Goal: Contribute content: Contribute content

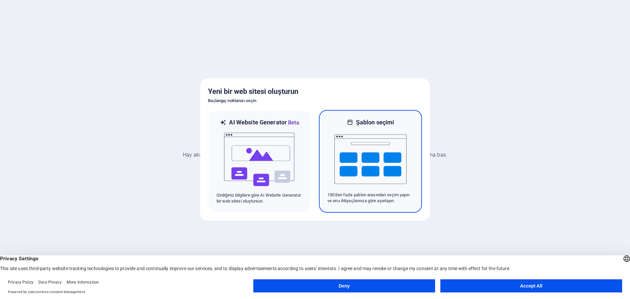
click at [354, 145] on img at bounding box center [371, 159] width 72 height 66
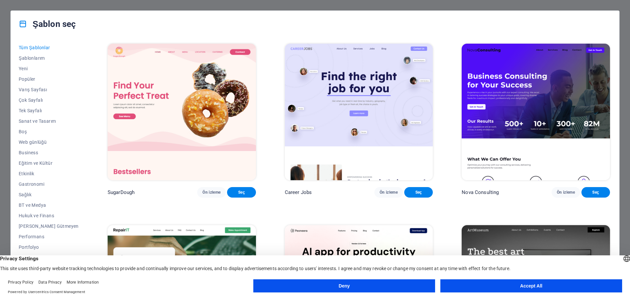
click at [362, 285] on button "Deny" at bounding box center [344, 285] width 182 height 13
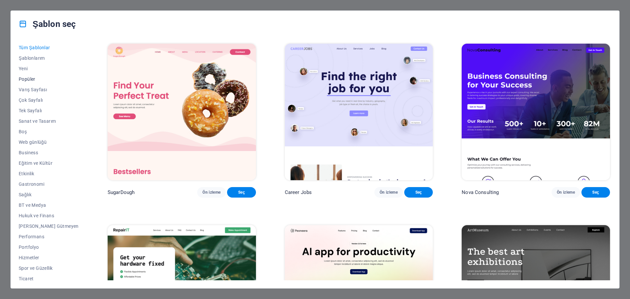
click at [23, 79] on span "Popüler" at bounding box center [49, 78] width 60 height 5
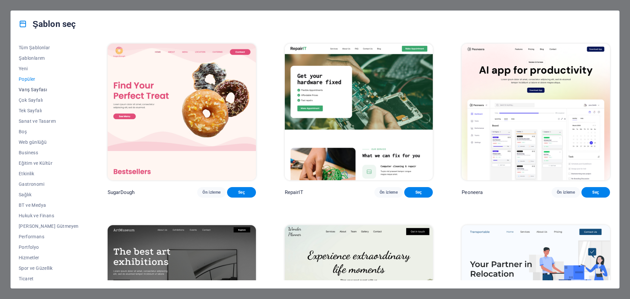
click at [42, 90] on span "Varış Sayfası" at bounding box center [49, 89] width 60 height 5
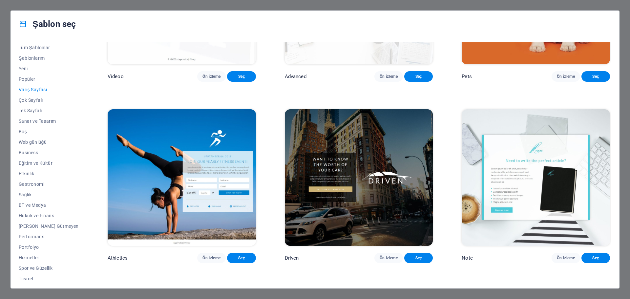
scroll to position [492, 0]
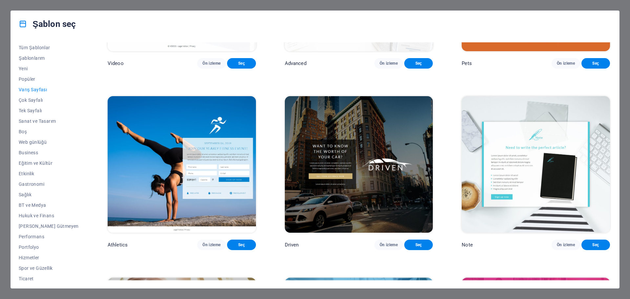
click at [381, 130] on img at bounding box center [359, 164] width 148 height 137
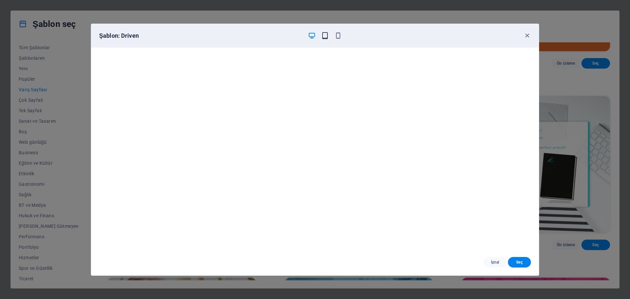
click at [324, 35] on icon "button" at bounding box center [325, 36] width 8 height 8
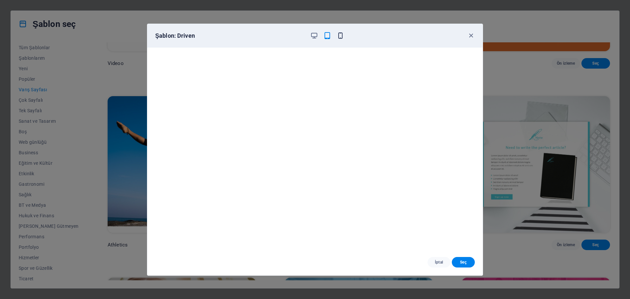
click at [343, 34] on icon "button" at bounding box center [341, 36] width 8 height 8
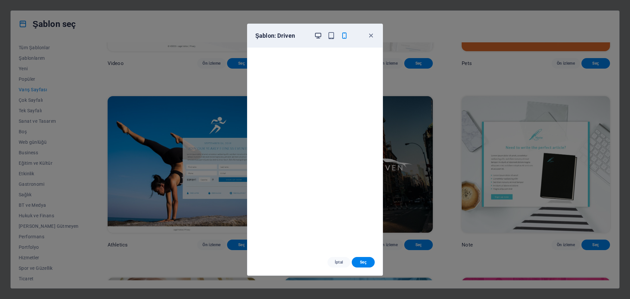
click at [317, 38] on icon "button" at bounding box center [319, 36] width 8 height 8
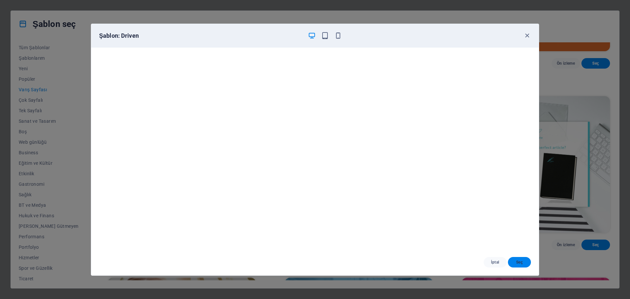
click at [524, 266] on button "Seç" at bounding box center [519, 262] width 23 height 11
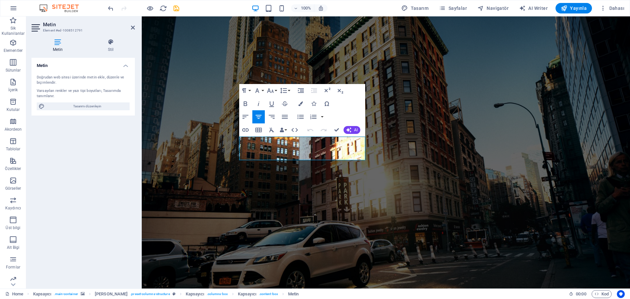
drag, startPoint x: 357, startPoint y: 156, endPoint x: 228, endPoint y: 142, distance: 129.8
click at [228, 142] on div "Kuru ıskele sistemleri Lorem ipsum dolor sit amet, consetetur sadipscing elitr,…" at bounding box center [386, 252] width 489 height 472
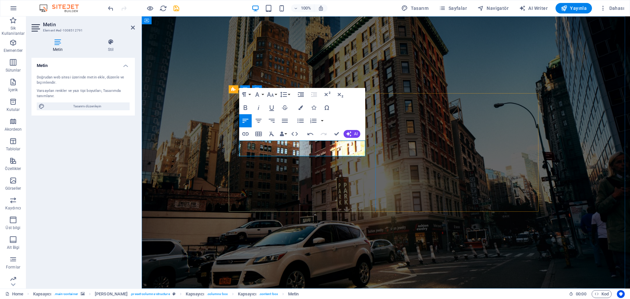
click at [199, 142] on figure at bounding box center [386, 152] width 489 height 272
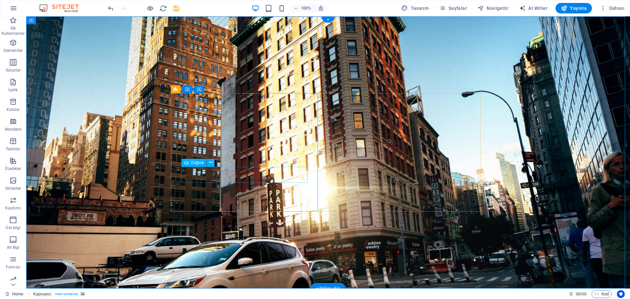
click at [197, 163] on span "Düğme" at bounding box center [197, 163] width 13 height 4
click at [212, 165] on icon at bounding box center [211, 162] width 4 height 7
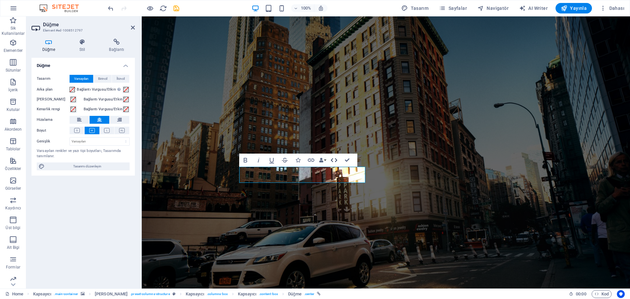
click at [335, 161] on icon "button" at bounding box center [334, 160] width 8 height 8
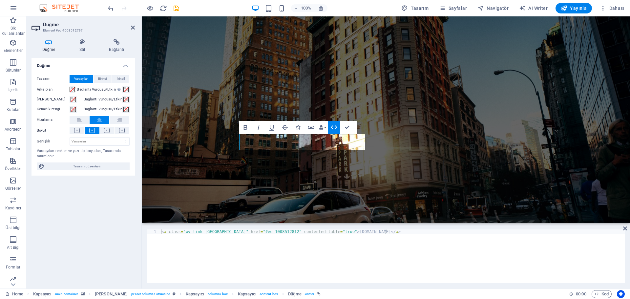
click at [335, 125] on icon "button" at bounding box center [334, 127] width 8 height 8
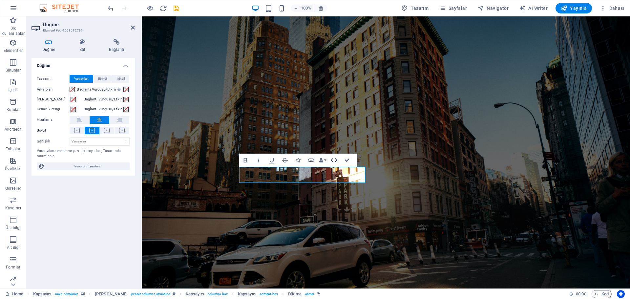
click at [332, 159] on icon "button" at bounding box center [334, 160] width 7 height 4
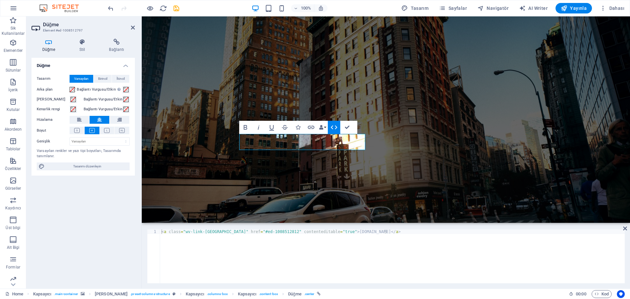
click at [336, 124] on icon "button" at bounding box center [334, 127] width 8 height 8
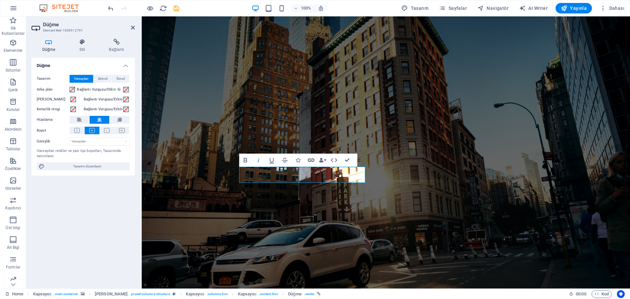
click at [309, 161] on icon "button" at bounding box center [311, 160] width 7 height 3
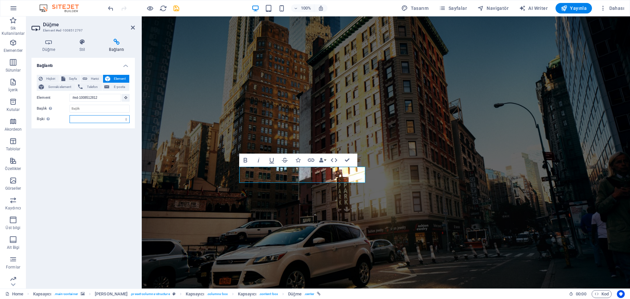
click at [90, 118] on select "alternate oluşturan bookmark harici yardım lisans ileri nofollow noreferrer noo…" at bounding box center [100, 119] width 60 height 8
click at [71, 77] on span "Sayfa" at bounding box center [72, 79] width 11 height 8
select select
click at [78, 96] on select "Home Legal Notice Privacy" at bounding box center [100, 98] width 60 height 8
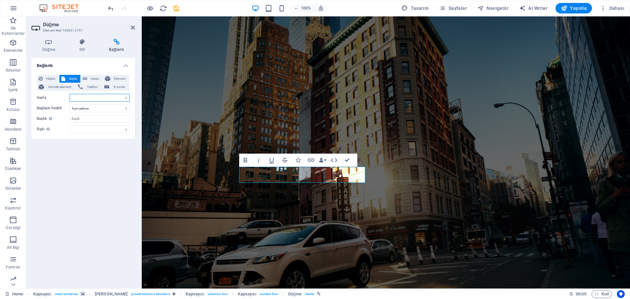
click at [83, 98] on select "Home Legal Notice Privacy" at bounding box center [100, 98] width 60 height 8
click at [90, 77] on span "Harici" at bounding box center [94, 79] width 11 height 8
select select "blank"
type input "www.bayimarin.com"
click at [82, 186] on div "Bağlantı Hiçbiri Sayfa Harici Element Sonraki element Telefon E-posta Sayfa Hom…" at bounding box center [83, 171] width 103 height 226
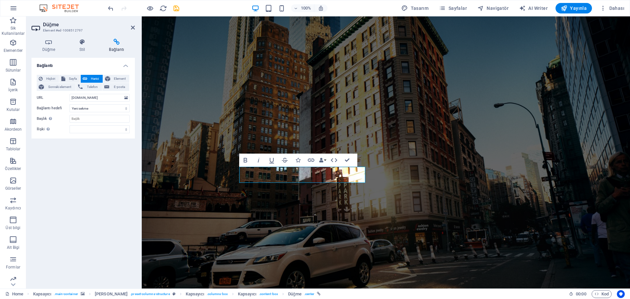
click at [78, 158] on div "Bağlantı Hiçbiri Sayfa Harici Element Sonraki element Telefon E-posta Sayfa Hom…" at bounding box center [83, 171] width 103 height 226
click at [188, 106] on figure at bounding box center [386, 152] width 489 height 272
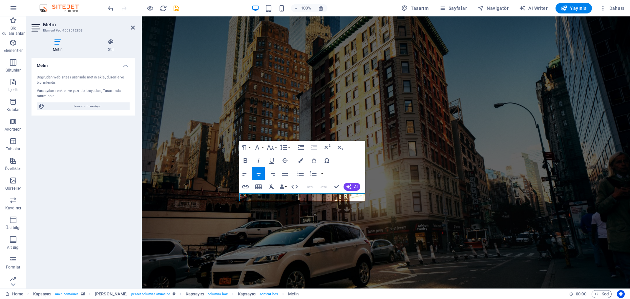
drag, startPoint x: 342, startPoint y: 195, endPoint x: 223, endPoint y: 190, distance: 119.6
click at [223, 190] on div "Kuru ıskele sistemleri Dockpro Türkiye Resmi distribütörü sitesine ulaşmak için…" at bounding box center [386, 248] width 489 height 465
drag, startPoint x: 284, startPoint y: 196, endPoint x: 222, endPoint y: 200, distance: 61.8
click at [222, 200] on div "Kuru ıskele sistemleri Dockpro Türkiye Resmi distribütörü sitesine ulaşmak için…" at bounding box center [386, 248] width 489 height 465
drag, startPoint x: 292, startPoint y: 199, endPoint x: 234, endPoint y: 199, distance: 57.8
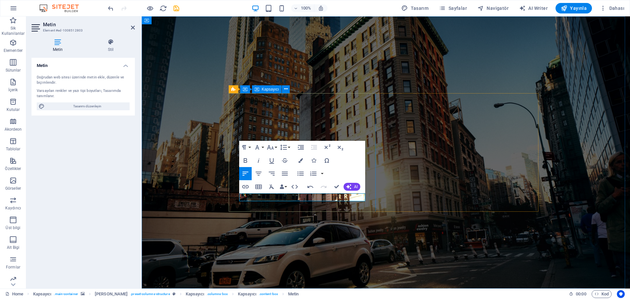
click at [260, 173] on icon "button" at bounding box center [259, 174] width 8 height 8
click at [331, 235] on figure at bounding box center [386, 152] width 489 height 272
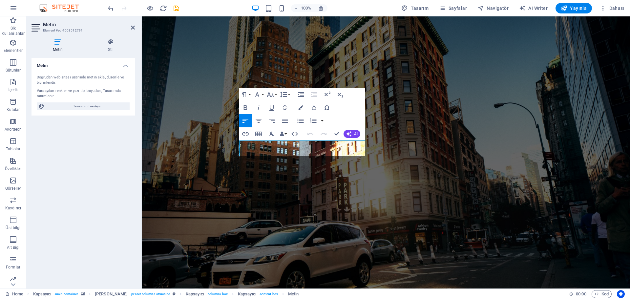
drag, startPoint x: 273, startPoint y: 152, endPoint x: 231, endPoint y: 141, distance: 43.8
click at [257, 121] on icon "button" at bounding box center [259, 121] width 6 height 4
click at [154, 204] on figure at bounding box center [386, 152] width 489 height 272
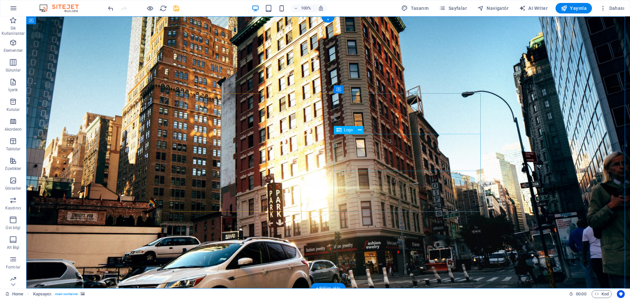
click at [346, 129] on span "Logo" at bounding box center [348, 130] width 9 height 4
select select "px"
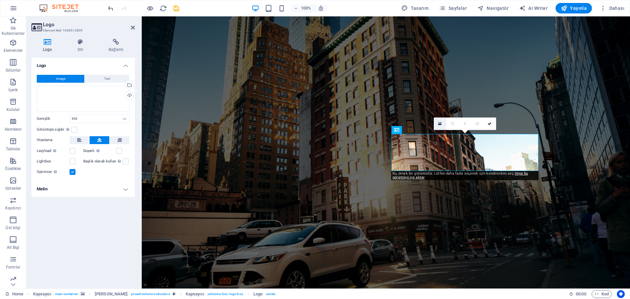
click at [442, 122] on link at bounding box center [440, 124] width 12 height 12
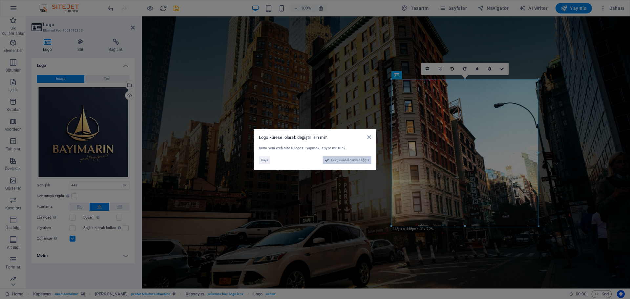
click at [331, 163] on span "Evet, küresel olarak değiştir" at bounding box center [350, 160] width 38 height 8
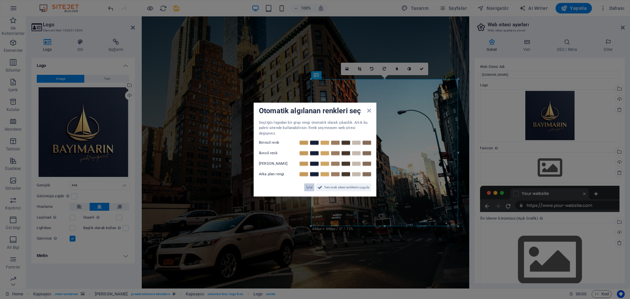
click at [309, 184] on span "İptal" at bounding box center [309, 188] width 6 height 8
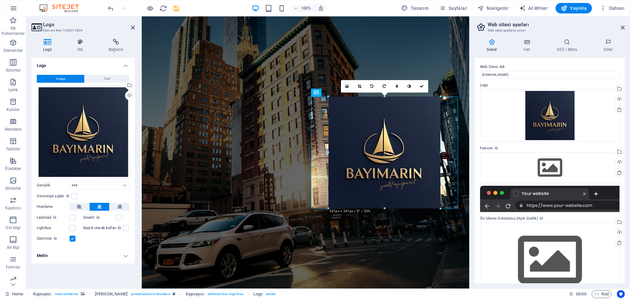
drag, startPoint x: 458, startPoint y: 226, endPoint x: 281, endPoint y: 171, distance: 184.6
type input "341"
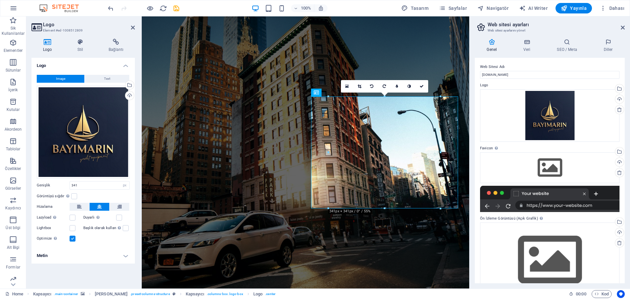
click at [345, 244] on figure at bounding box center [306, 152] width 328 height 272
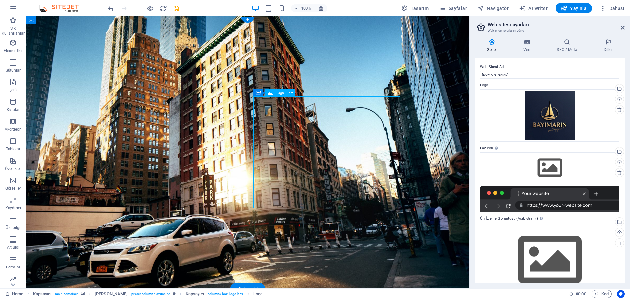
select select "px"
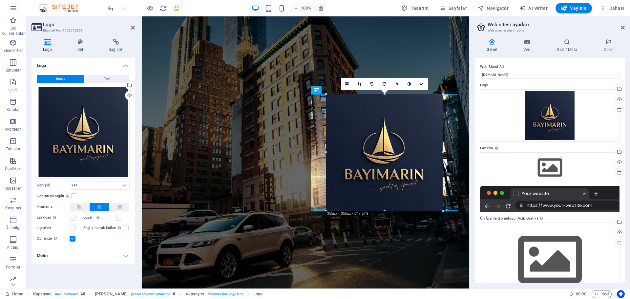
drag, startPoint x: 440, startPoint y: 96, endPoint x: 445, endPoint y: 94, distance: 5.3
type input "355"
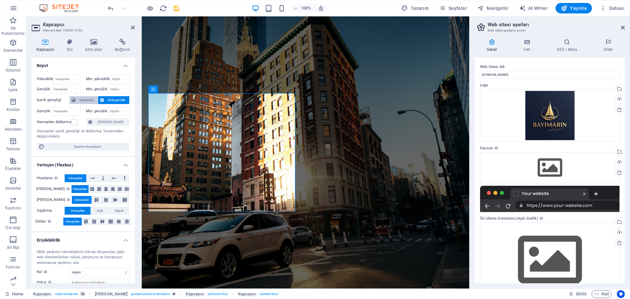
click at [88, 101] on span "Varsayılan" at bounding box center [86, 100] width 18 height 8
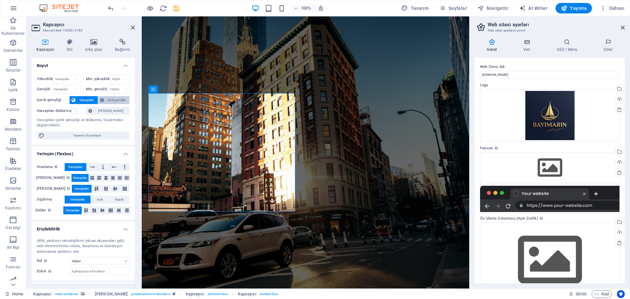
click at [108, 98] on span "Özel genişlik" at bounding box center [117, 100] width 22 height 8
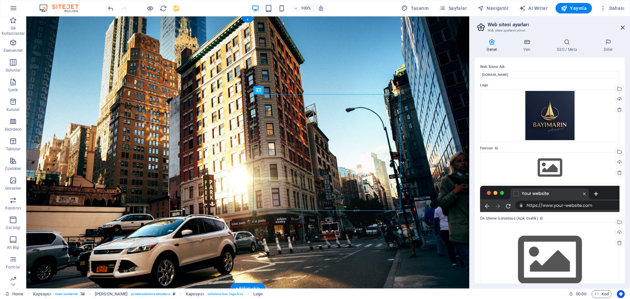
click at [350, 49] on figure at bounding box center [247, 152] width 443 height 272
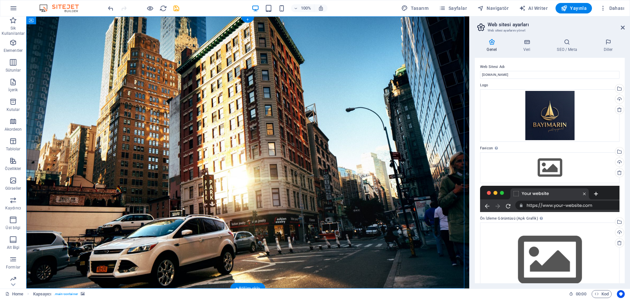
click at [259, 64] on figure at bounding box center [247, 152] width 443 height 272
select select "%"
select select "vh"
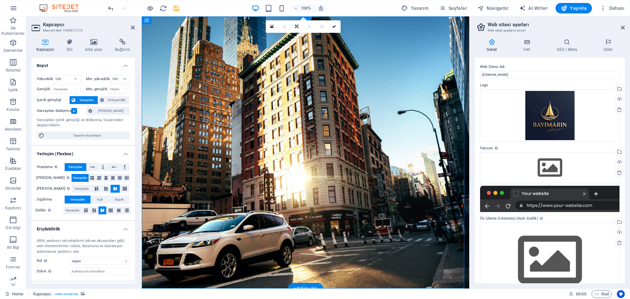
click at [365, 56] on figure at bounding box center [306, 152] width 328 height 272
click at [269, 26] on link at bounding box center [272, 26] width 12 height 12
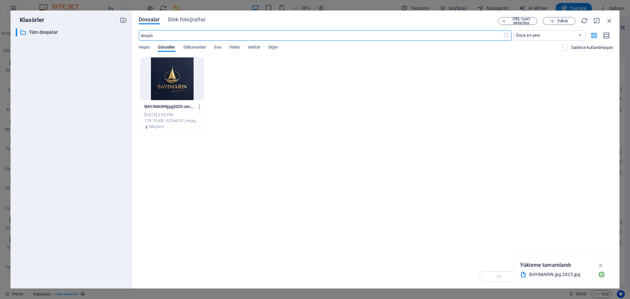
click at [406, 161] on div "Anında yüklemek için dosyaları buraya bırakın BAYIMARINjpg2025-omwuSY2XTd68np31…" at bounding box center [376, 161] width 474 height 208
click at [311, 94] on div "BAYIMARINjpg2025-omwuSY2XTd68np31eB_e_A.jpg BAYIMARINjpg2025-omwuSY2XTd68np31eB…" at bounding box center [376, 96] width 474 height 79
click at [559, 19] on span "Yükle" at bounding box center [562, 21] width 11 height 4
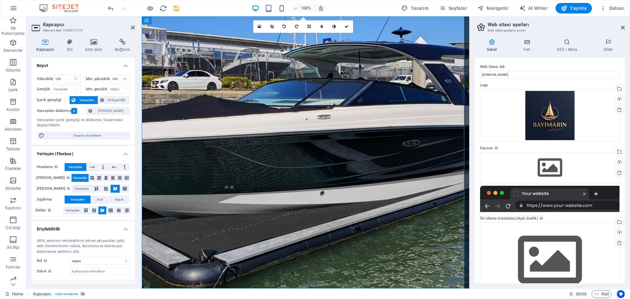
click at [352, 251] on figure at bounding box center [306, 152] width 328 height 272
click at [310, 24] on link at bounding box center [309, 26] width 12 height 12
click at [305, 37] on link at bounding box center [309, 37] width 12 height 12
click at [118, 98] on span "Özel genişlik" at bounding box center [117, 100] width 22 height 8
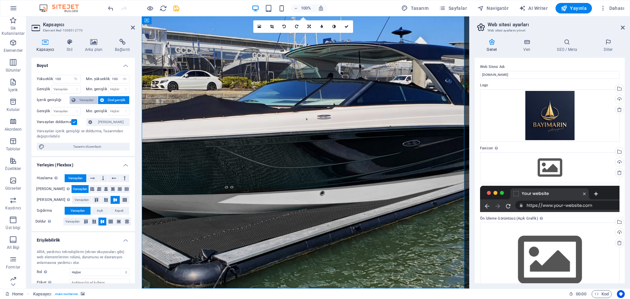
click at [78, 103] on span "Varsayılan" at bounding box center [86, 100] width 18 height 8
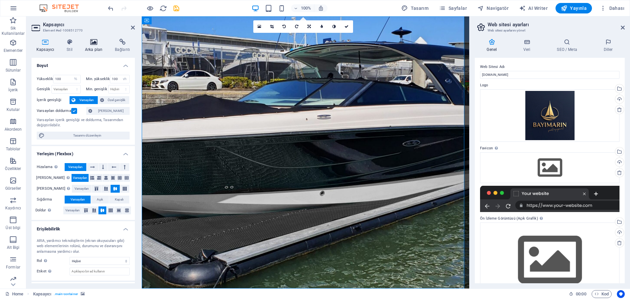
click at [89, 41] on icon at bounding box center [93, 42] width 27 height 7
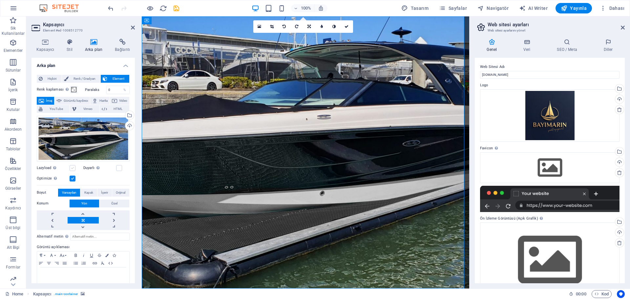
click at [74, 165] on label at bounding box center [73, 168] width 6 height 6
click at [0, 0] on input "Lazyload Sayfa yüklendikten sonra görüntülerin yüklenmesi, sayfa hızını artırır." at bounding box center [0, 0] width 0 height 0
click at [72, 168] on label at bounding box center [73, 168] width 6 height 6
click at [0, 0] on input "Lazyload Sayfa yüklendikten sonra görüntülerin yüklenmesi, sayfa hızını artırır." at bounding box center [0, 0] width 0 height 0
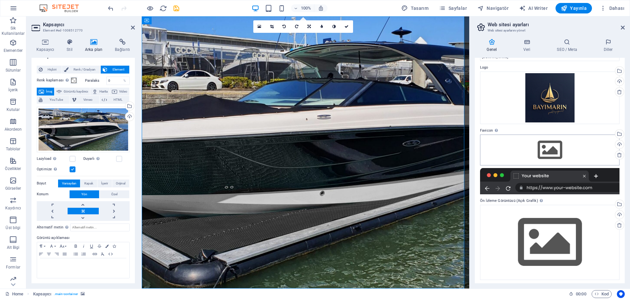
scroll to position [20, 0]
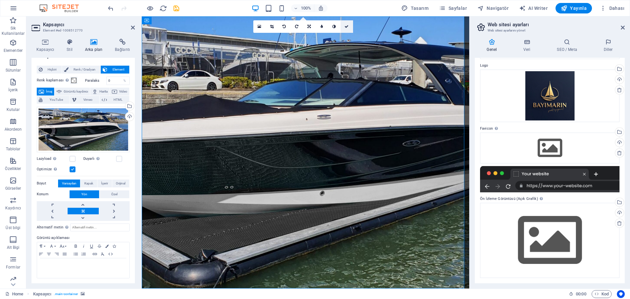
click at [349, 27] on icon at bounding box center [347, 27] width 4 height 4
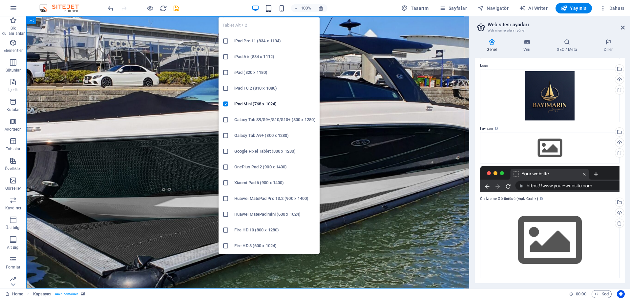
click at [268, 7] on icon "button" at bounding box center [269, 9] width 8 height 8
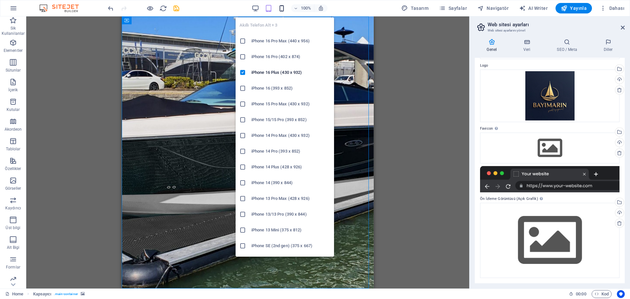
click at [282, 9] on icon "button" at bounding box center [282, 9] width 8 height 8
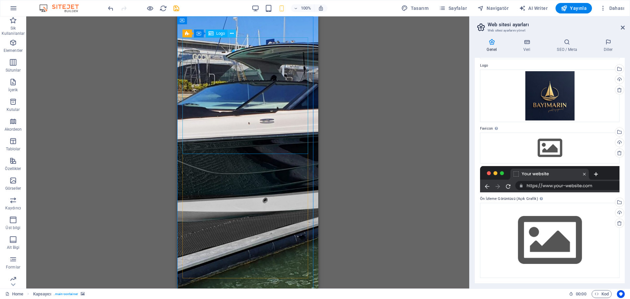
click at [234, 33] on button at bounding box center [232, 34] width 8 height 8
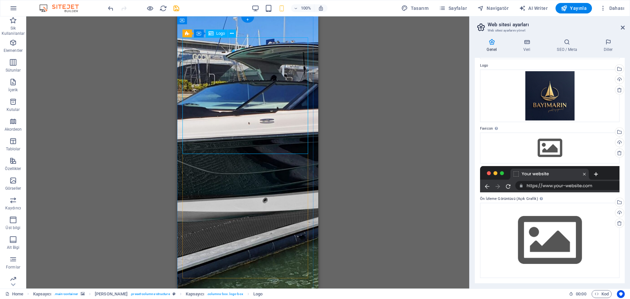
select select "px"
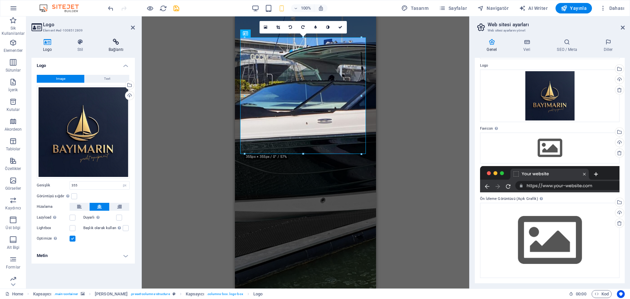
click at [116, 44] on icon at bounding box center [116, 42] width 38 height 7
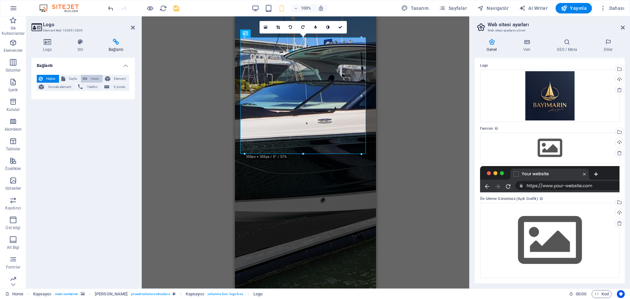
click at [90, 79] on span "Harici" at bounding box center [94, 79] width 11 height 8
select select "blank"
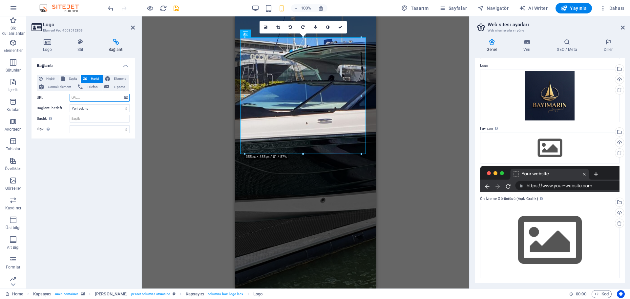
click at [81, 97] on input "URL" at bounding box center [100, 98] width 60 height 8
type input "www.bayimarin.com"
click at [108, 181] on div "Bağlantı Hiçbiri Sayfa Harici Element Sonraki element Telefon E-posta Sayfa Hom…" at bounding box center [83, 171] width 103 height 226
click at [571, 8] on span "Yayınla" at bounding box center [574, 8] width 26 height 7
checkbox input "false"
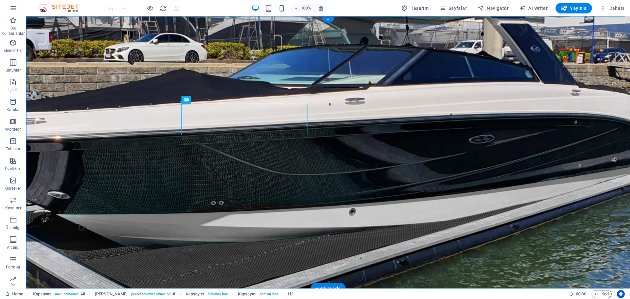
click at [330, 20] on div "+" at bounding box center [328, 20] width 13 height 6
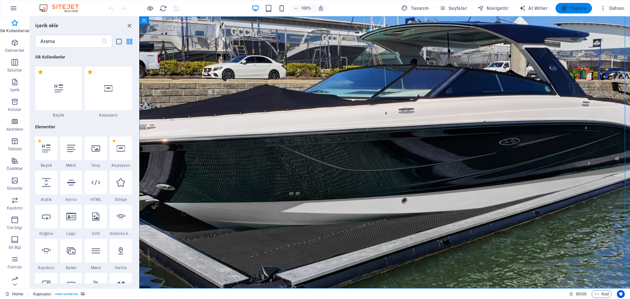
click at [579, 7] on span "Yayınla" at bounding box center [574, 8] width 26 height 7
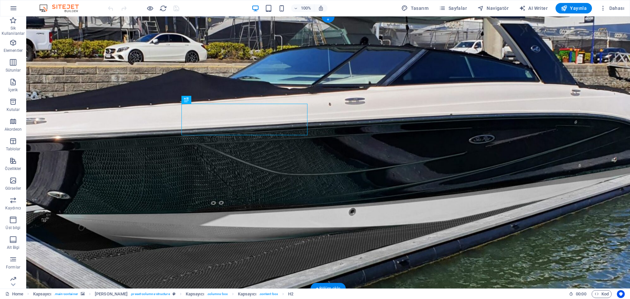
click at [126, 139] on figure at bounding box center [328, 152] width 604 height 272
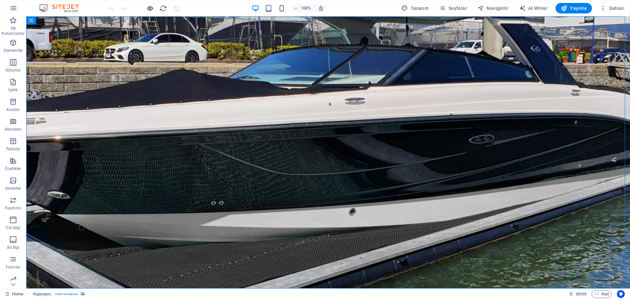
click at [147, 8] on icon "button" at bounding box center [150, 9] width 8 height 8
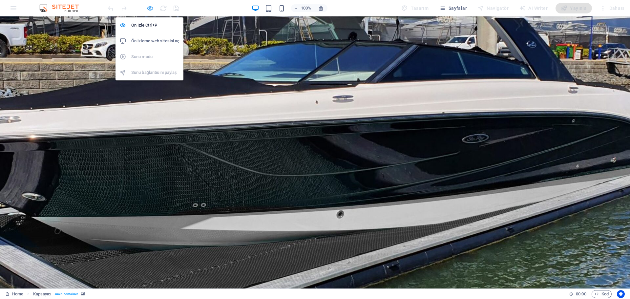
click at [147, 8] on icon "button" at bounding box center [150, 9] width 8 height 8
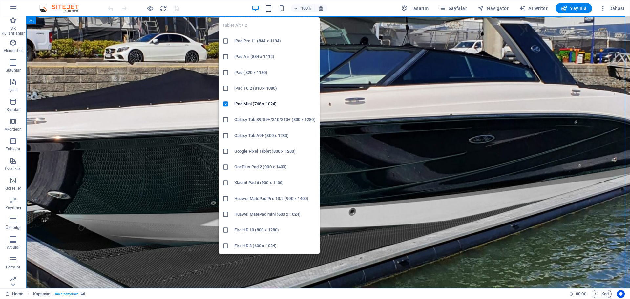
click at [268, 7] on icon "button" at bounding box center [269, 9] width 8 height 8
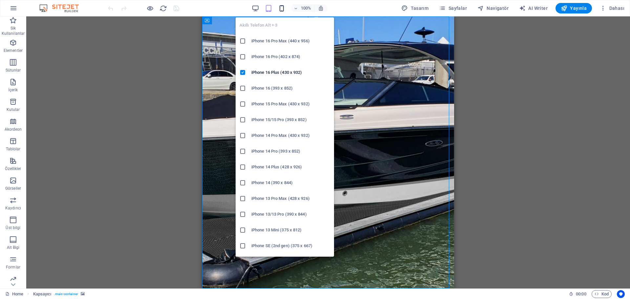
click at [283, 6] on icon "button" at bounding box center [282, 9] width 8 height 8
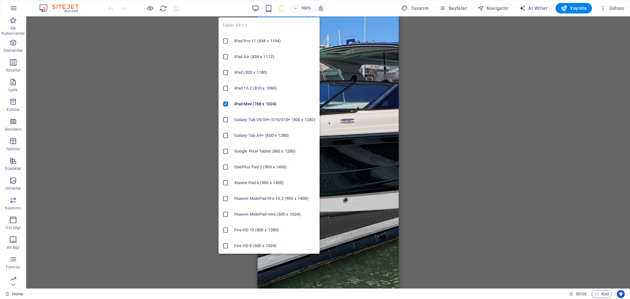
click at [271, 13] on div "Tablet Alt + 2 iPad Pro 11 (834 x 1194) iPad Air (834 x 1112) iPad (820 x 1180)…" at bounding box center [269, 133] width 101 height 242
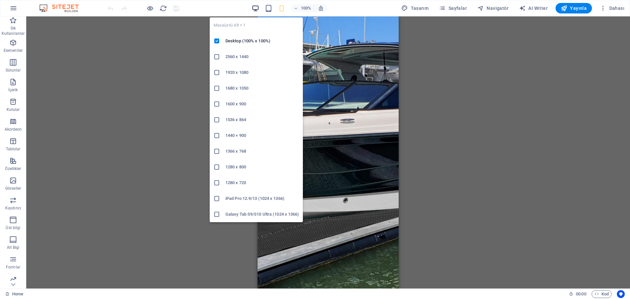
click at [259, 10] on icon "button" at bounding box center [256, 9] width 8 height 8
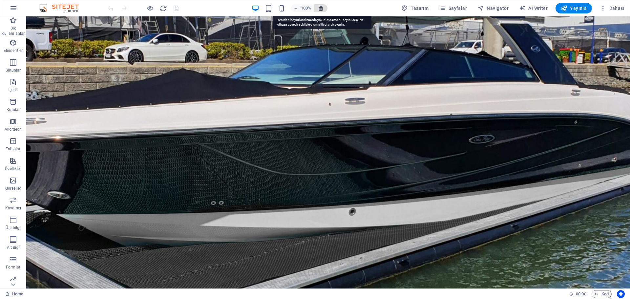
click at [322, 9] on icon "button" at bounding box center [321, 8] width 6 height 6
click at [9, 8] on button "button" at bounding box center [14, 8] width 16 height 16
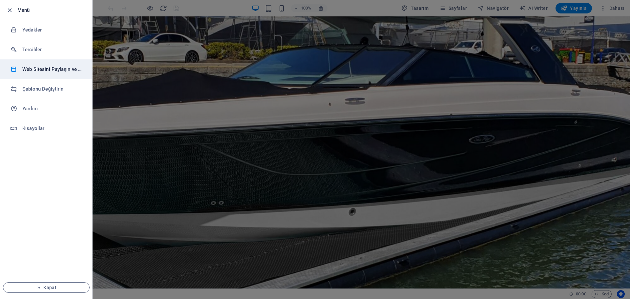
click at [48, 73] on h6 "Web Sitesini Paylaşın ve Kopyalayın" at bounding box center [52, 69] width 61 height 8
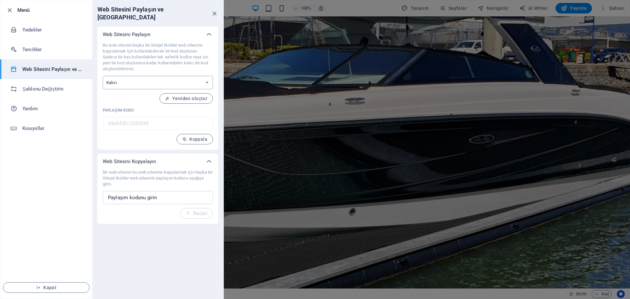
click at [126, 76] on select "Tek seferlik Kalıcı" at bounding box center [158, 82] width 110 height 13
click at [173, 158] on div "Web Sitesini Kopyalayın" at bounding box center [152, 161] width 98 height 7
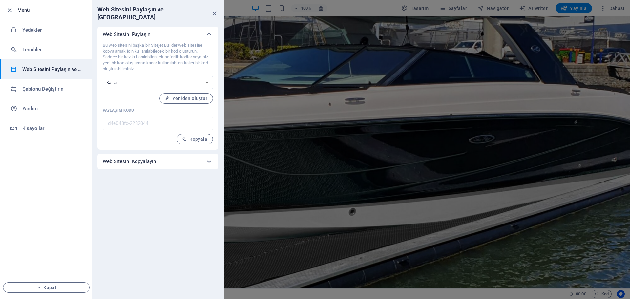
click at [173, 158] on div "Web Sitesini Kopyalayın" at bounding box center [152, 161] width 98 height 7
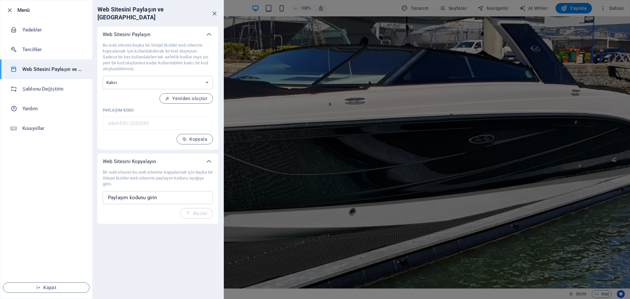
click at [23, 12] on h6 "Menü" at bounding box center [52, 10] width 70 height 8
click at [4, 8] on li "Menü" at bounding box center [46, 10] width 92 height 20
click at [618, 14] on div at bounding box center [315, 149] width 630 height 299
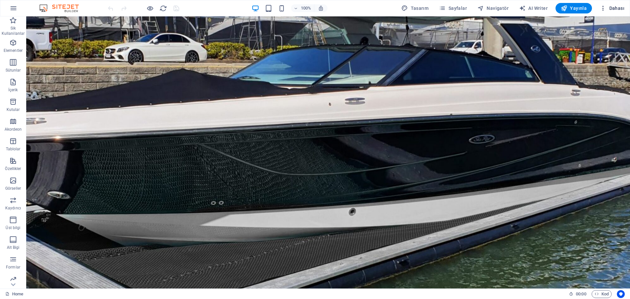
click at [616, 8] on span "Dahası" at bounding box center [612, 8] width 25 height 7
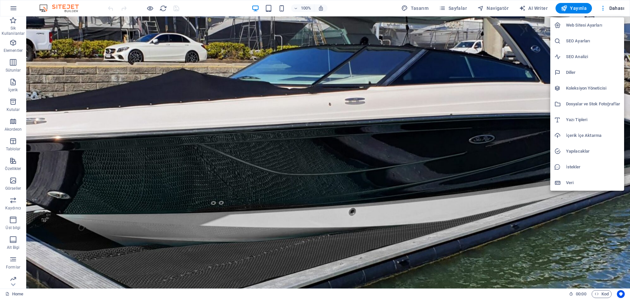
click at [29, 7] on div at bounding box center [315, 149] width 630 height 299
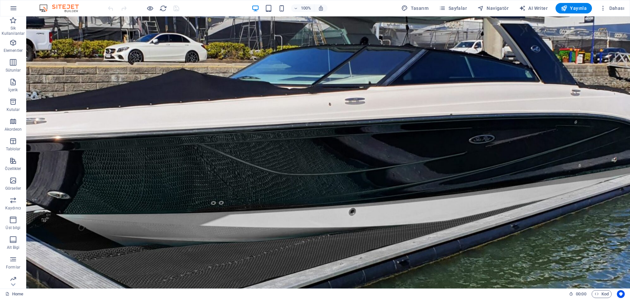
click at [10, 7] on div "Web Sitesi Ayarları SEO Ayarları SEO Analizi Diller Koleksiyon Yöneticisi Dosya…" at bounding box center [315, 151] width 630 height 295
click at [11, 7] on icon "button" at bounding box center [14, 8] width 8 height 8
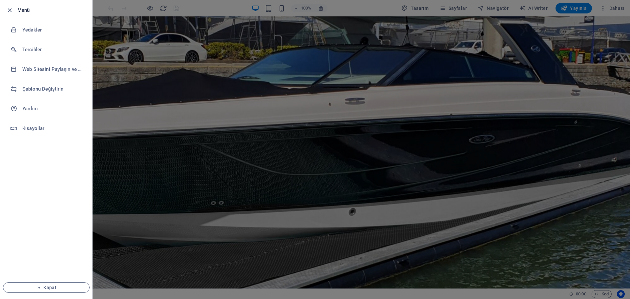
click at [11, 7] on icon "button" at bounding box center [10, 11] width 8 height 8
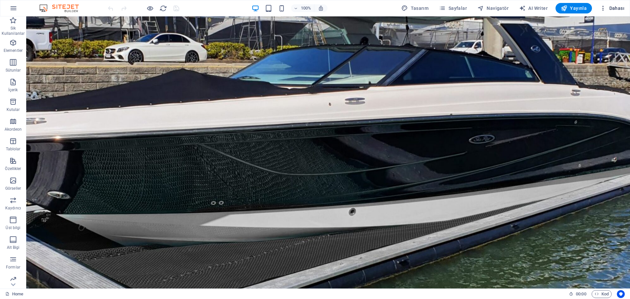
click at [608, 8] on span "Dahası" at bounding box center [612, 8] width 25 height 7
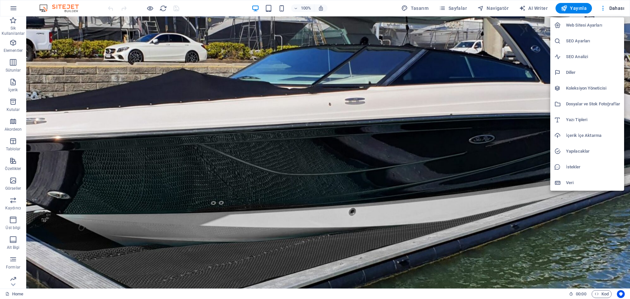
click at [625, 7] on div at bounding box center [315, 149] width 630 height 299
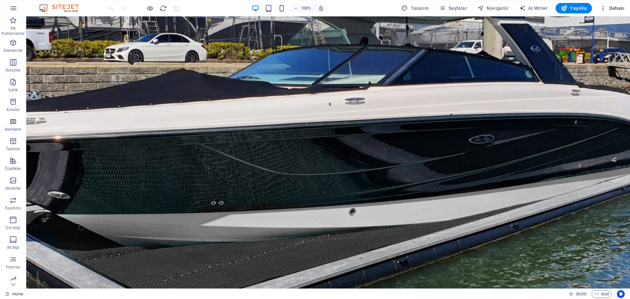
click at [604, 9] on icon "button" at bounding box center [603, 8] width 7 height 7
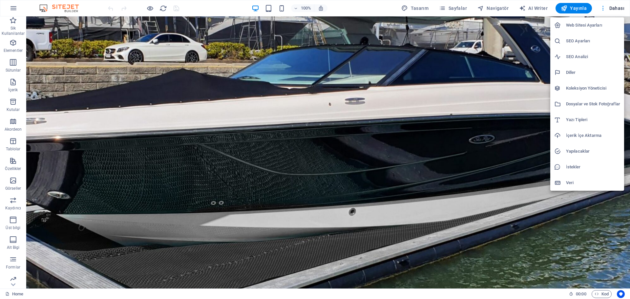
click at [604, 9] on div at bounding box center [315, 149] width 630 height 299
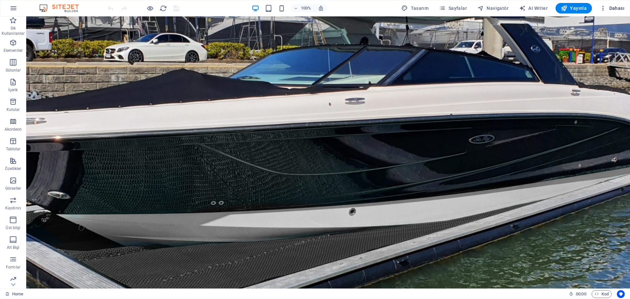
click at [618, 9] on span "Dahası" at bounding box center [612, 8] width 25 height 7
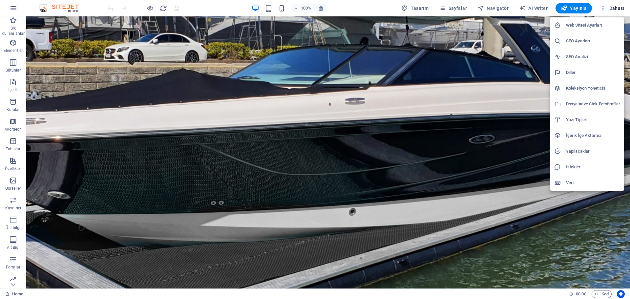
click at [603, 25] on h6 "Web Sitesi Ayarları" at bounding box center [593, 25] width 54 height 8
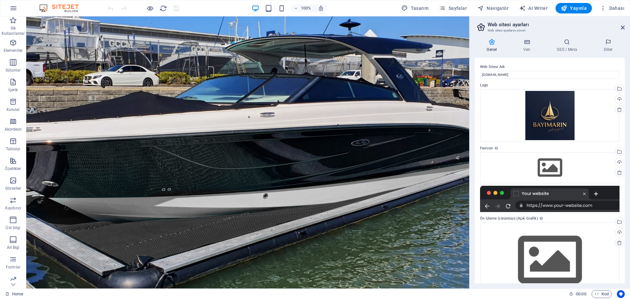
click at [625, 29] on aside "Web sitesi ayarları Web sitesi ayarlarını yönet Genel Veri SEO / Meta Diller We…" at bounding box center [549, 152] width 161 height 272
click at [625, 29] on icon at bounding box center [623, 27] width 4 height 5
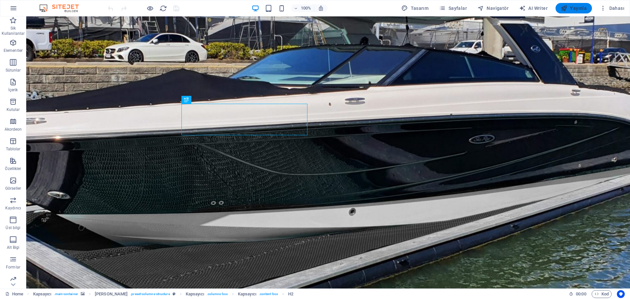
click at [582, 11] on span "Yayınla" at bounding box center [574, 8] width 26 height 7
